Goal: Check status: Check status

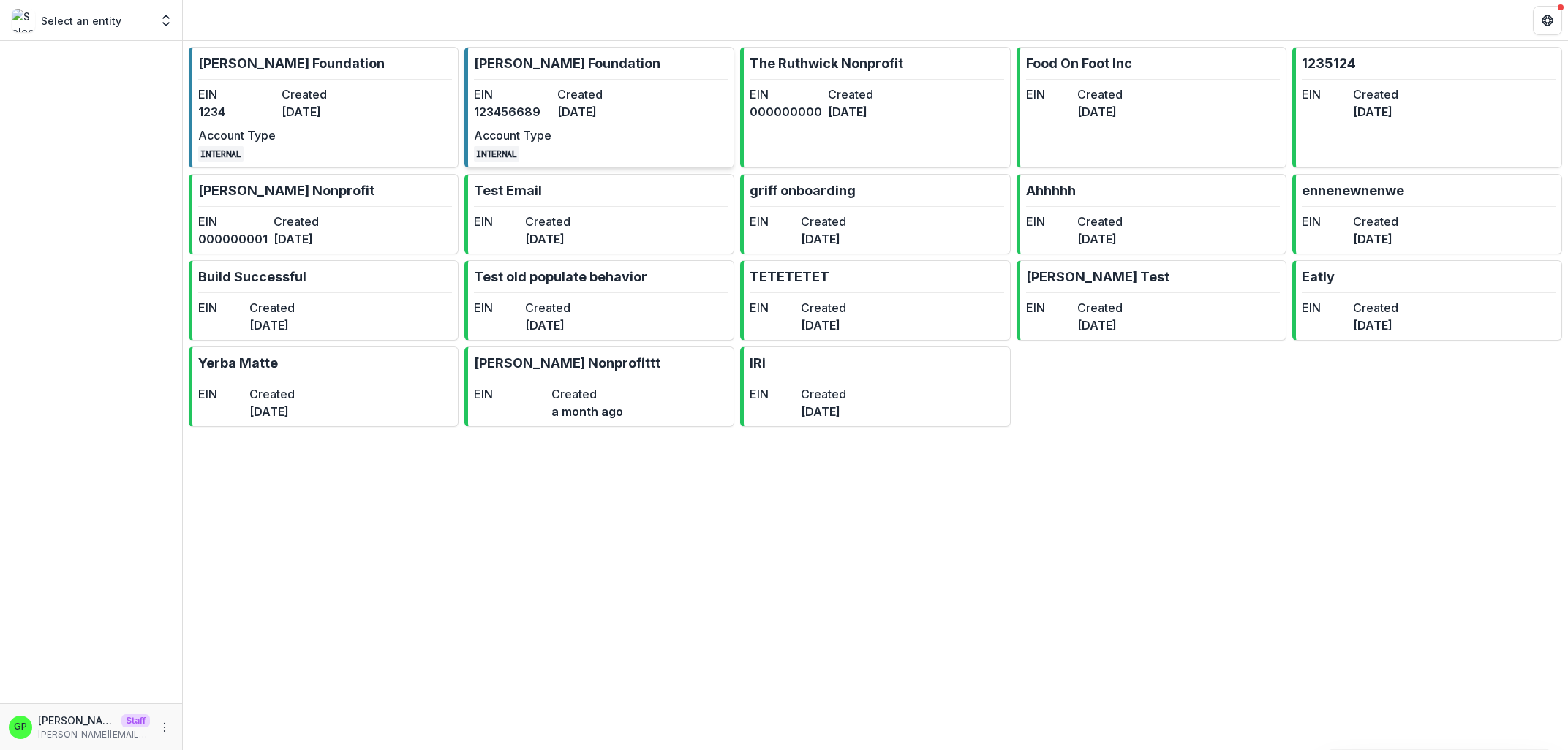
click at [556, 99] on div "EIN [US_EMPLOYER_IDENTIFICATION_NUMBER] Created [DATE] Account Type INTERNAL" at bounding box center [554, 123] width 161 height 76
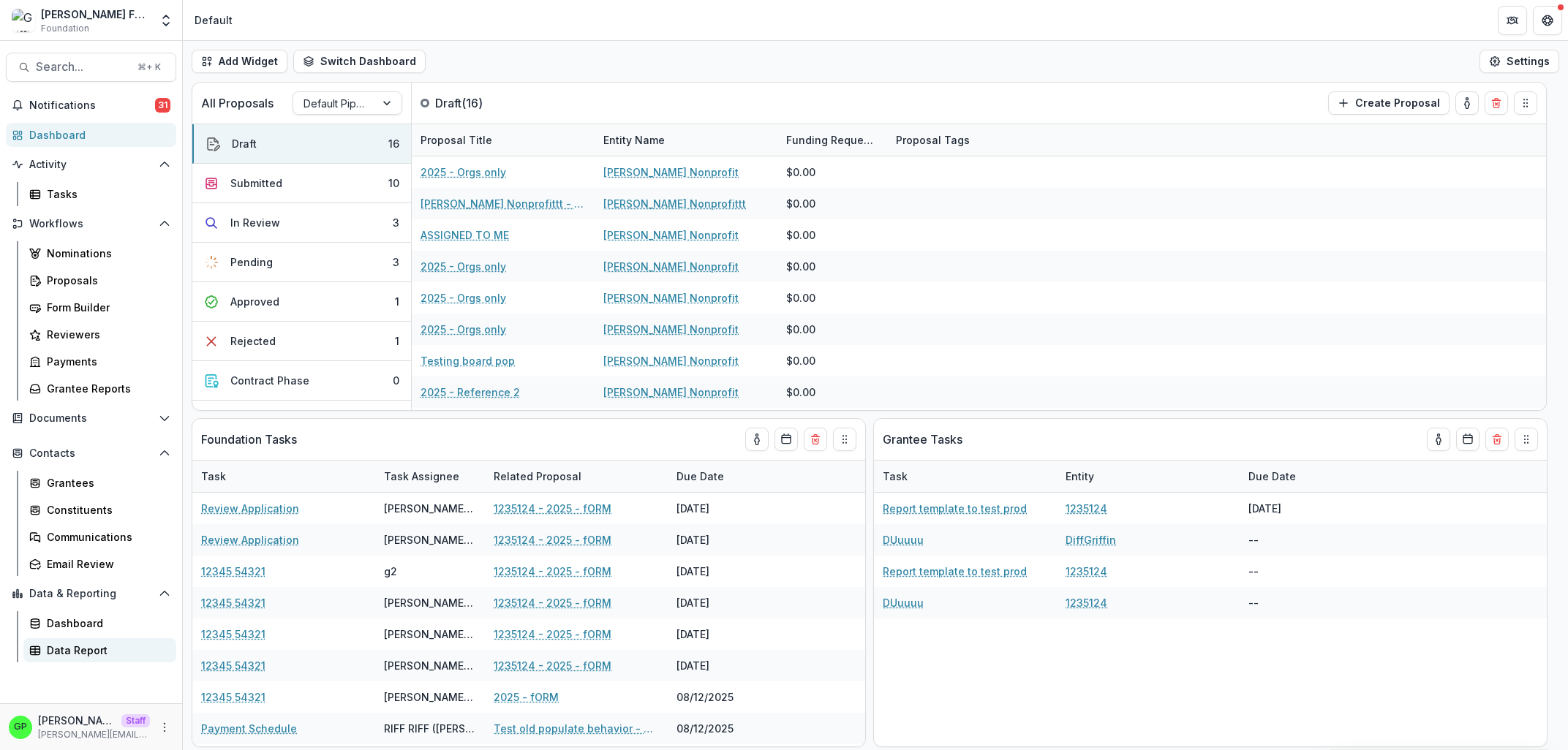
click at [109, 638] on link "Data Report" at bounding box center [99, 650] width 153 height 24
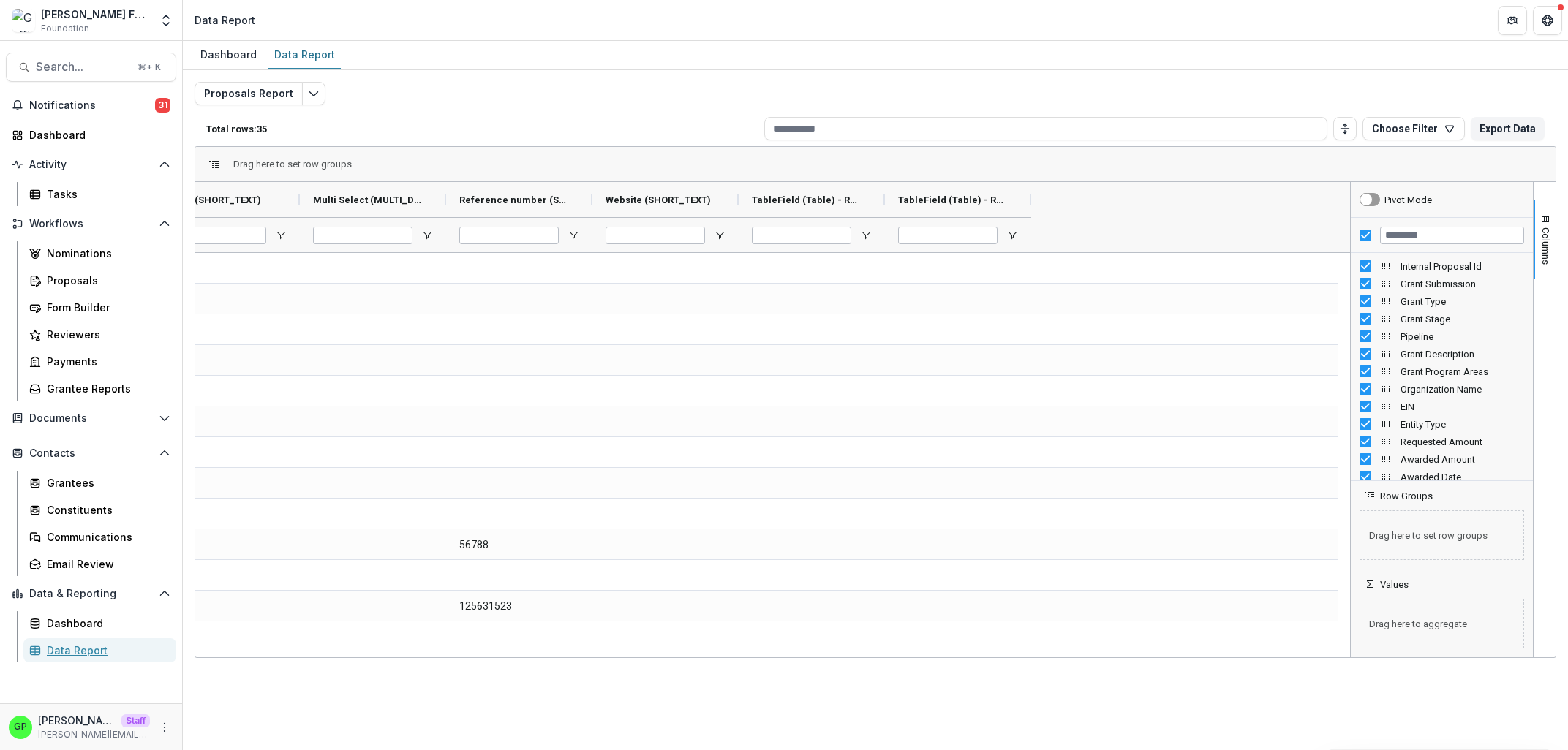
scroll to position [0, 9251]
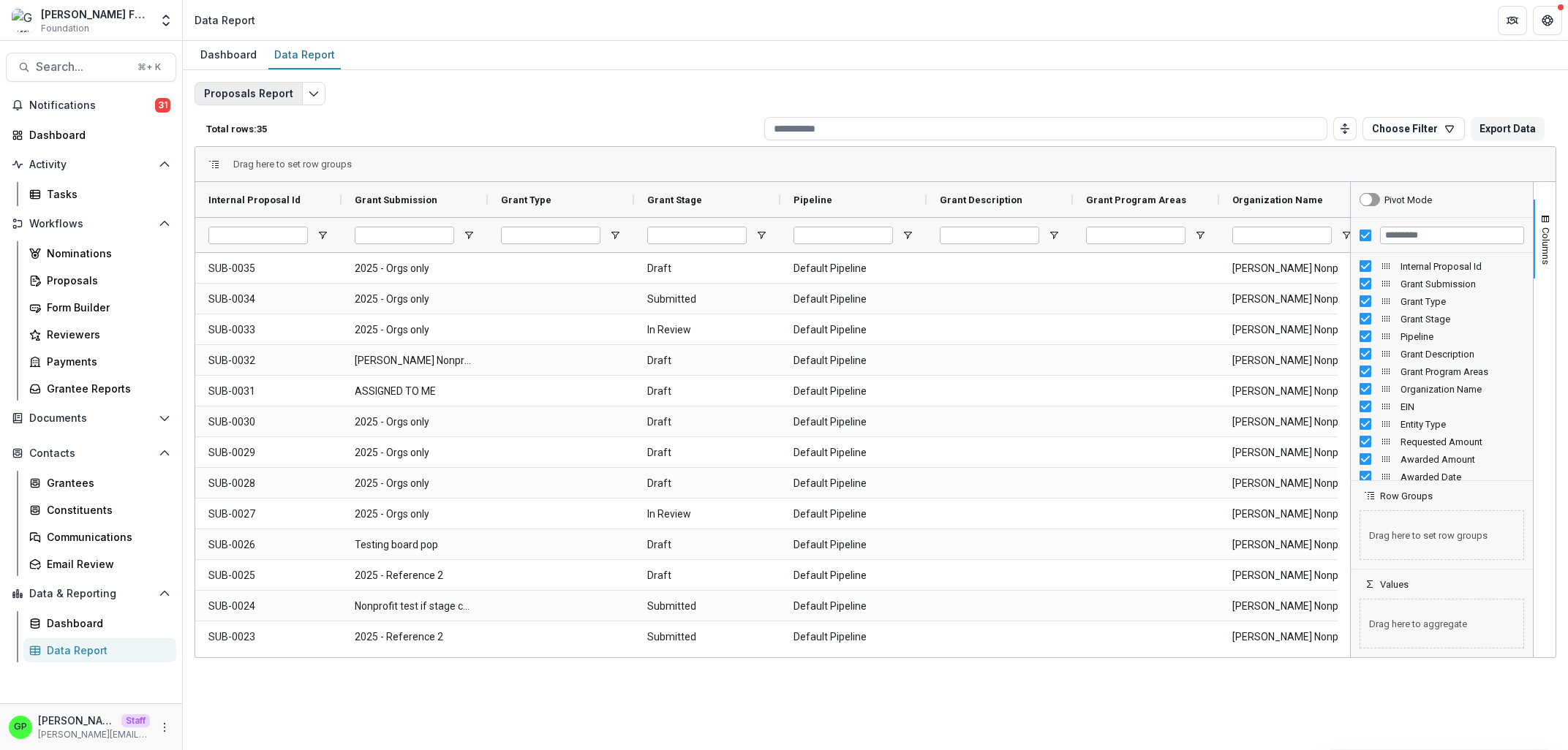
click at [283, 98] on button "Proposals Report" at bounding box center [248, 94] width 109 height 23
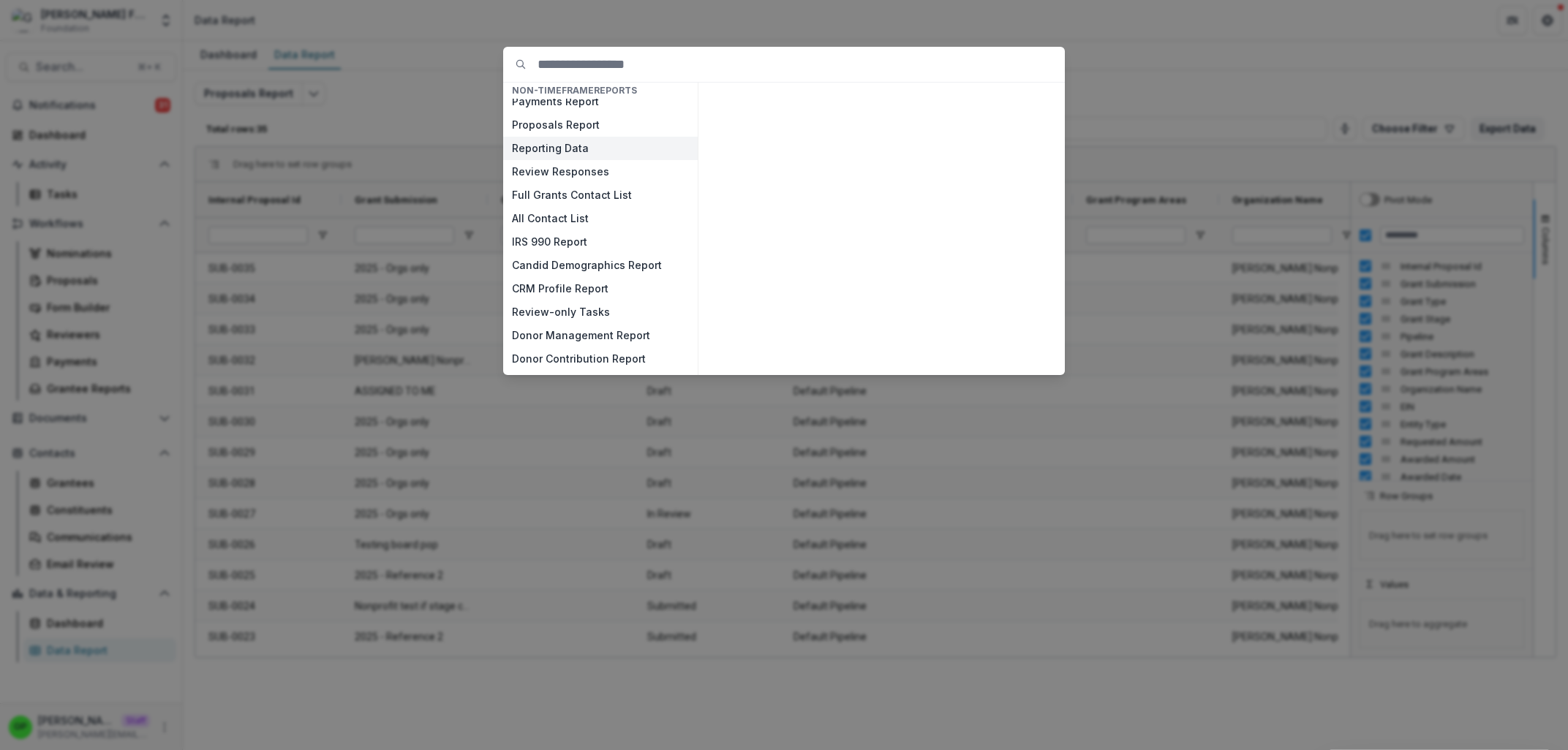
click at [590, 149] on button "Reporting Data" at bounding box center [600, 148] width 195 height 23
click at [1033, 357] on button "View" at bounding box center [1028, 358] width 60 height 23
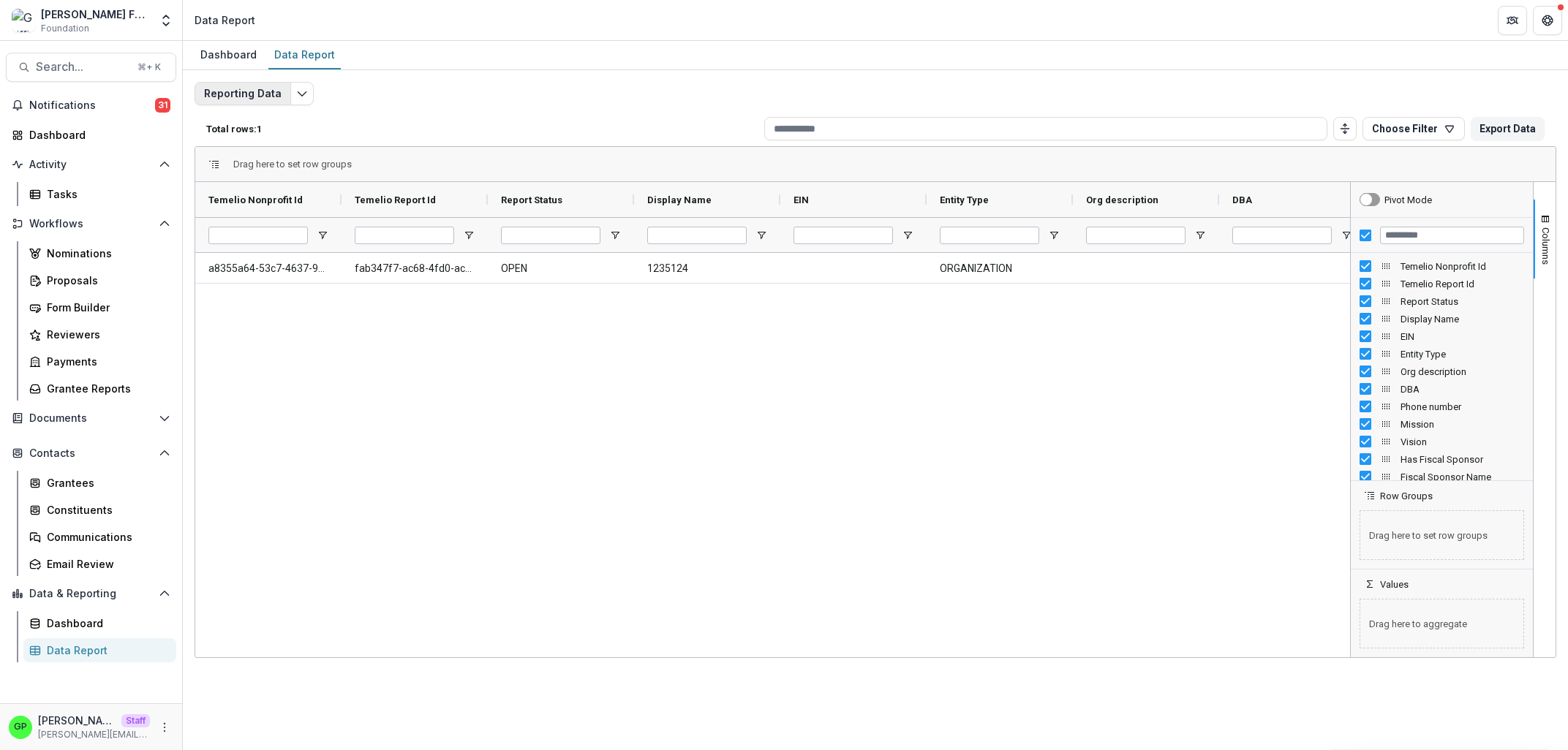
click at [267, 95] on button "Reporting Data" at bounding box center [243, 94] width 97 height 23
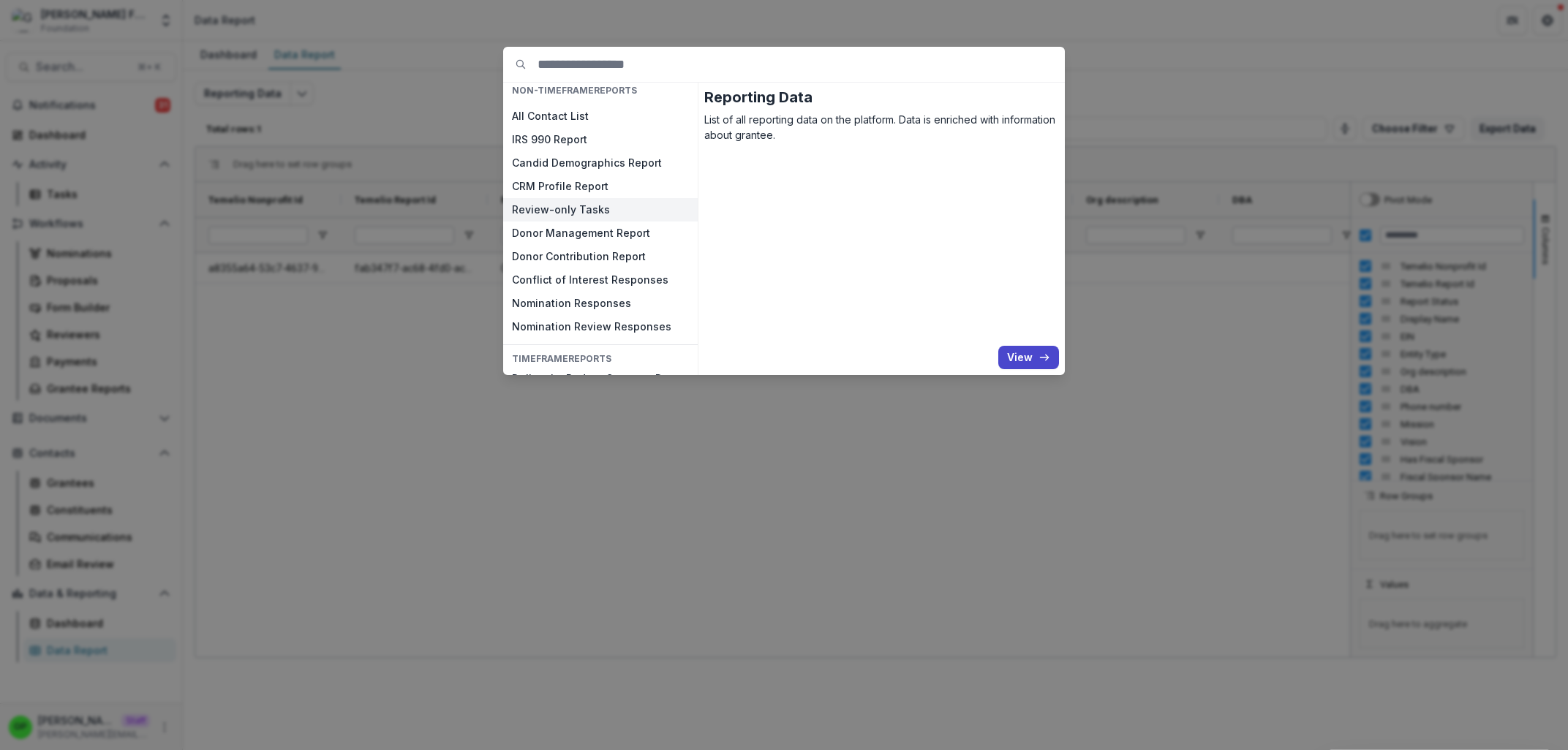
click at [606, 215] on button "Review-only Tasks" at bounding box center [600, 209] width 195 height 23
click at [1036, 363] on button "View" at bounding box center [1028, 358] width 60 height 23
